Goal: Navigation & Orientation: Go to known website

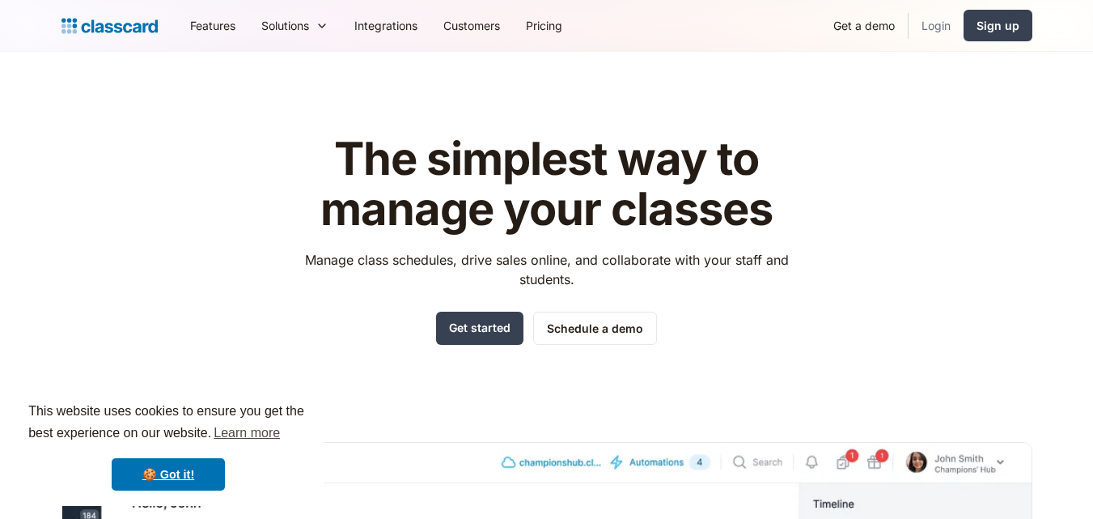
click at [930, 23] on link "Login" at bounding box center [935, 25] width 55 height 36
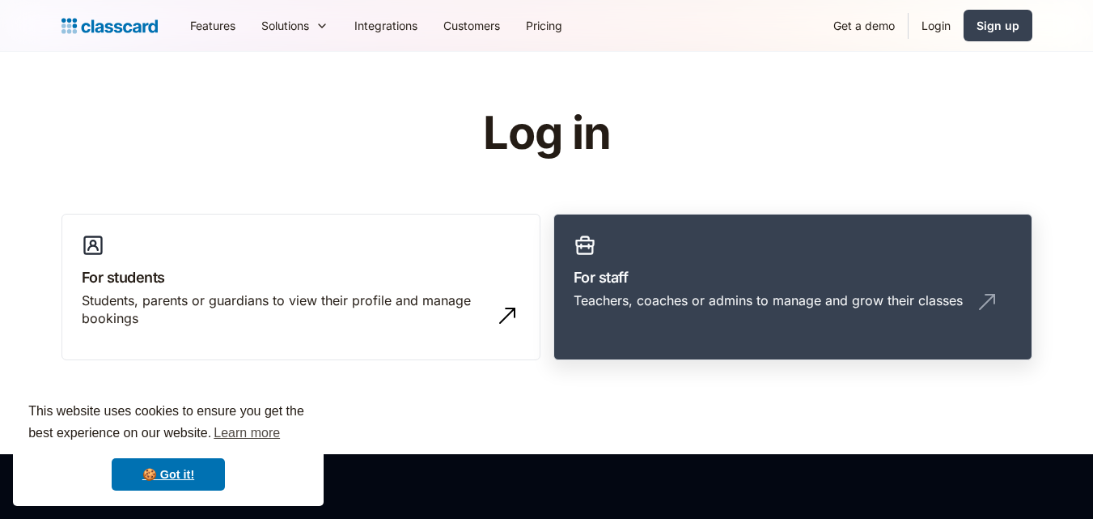
click at [612, 292] on div "Teachers, coaches or admins to manage and grow their classes" at bounding box center [768, 300] width 389 height 18
click at [630, 268] on h3 "For staff" at bounding box center [793, 277] width 438 height 22
